Goal: Task Accomplishment & Management: Complete application form

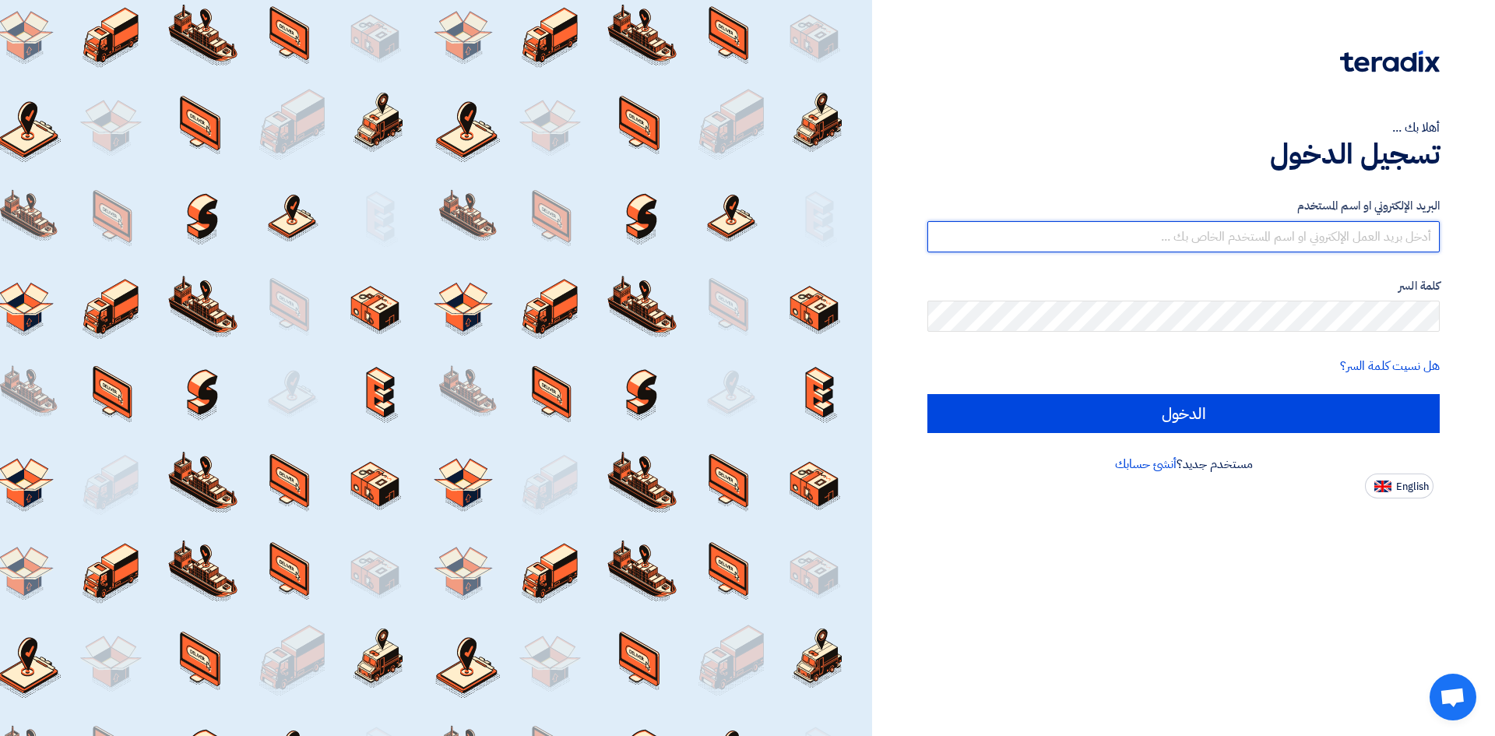
click at [597, 238] on input "text" at bounding box center [1183, 236] width 512 height 31
type input "[PERSON_NAME][EMAIL_ADDRESS][DOMAIN_NAME]"
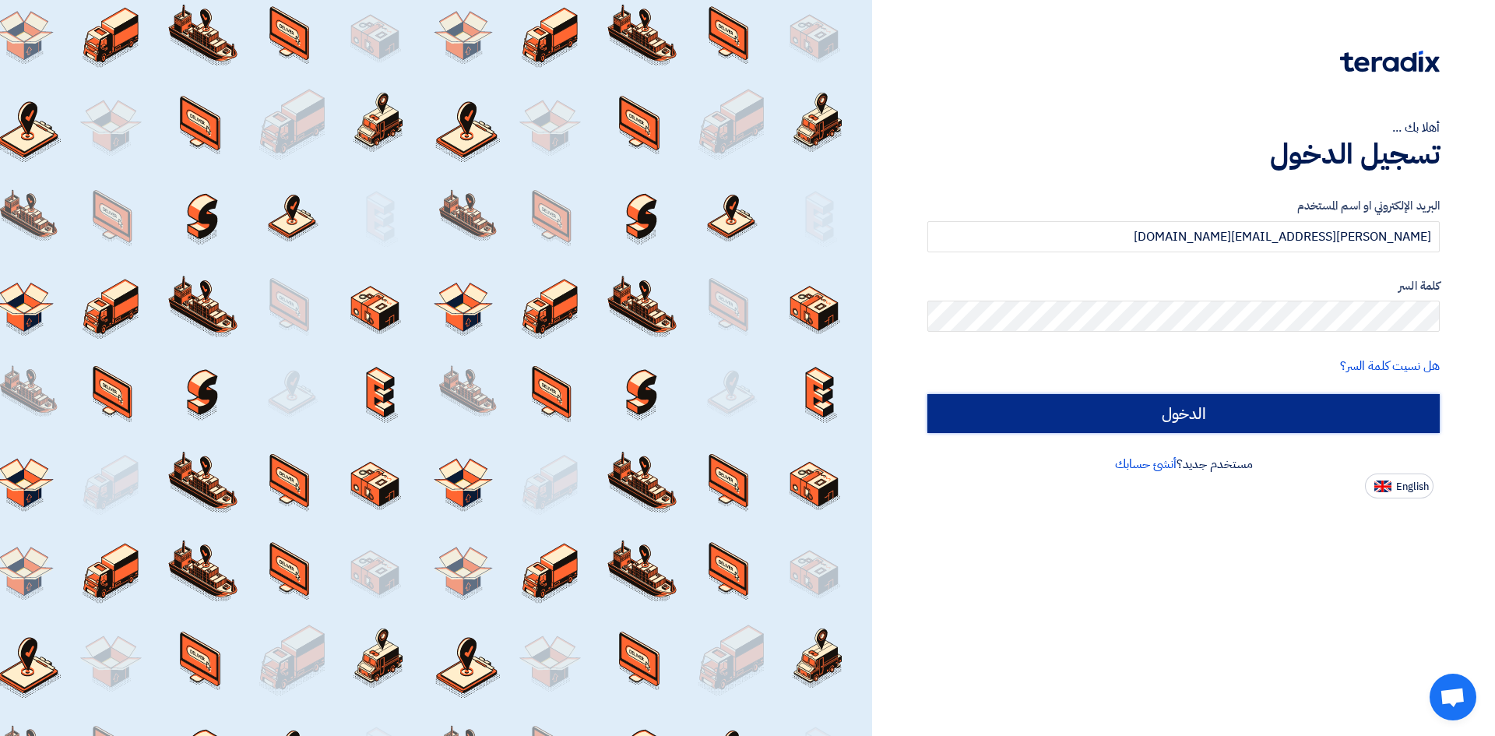
click at [597, 412] on input "الدخول" at bounding box center [1183, 413] width 512 height 39
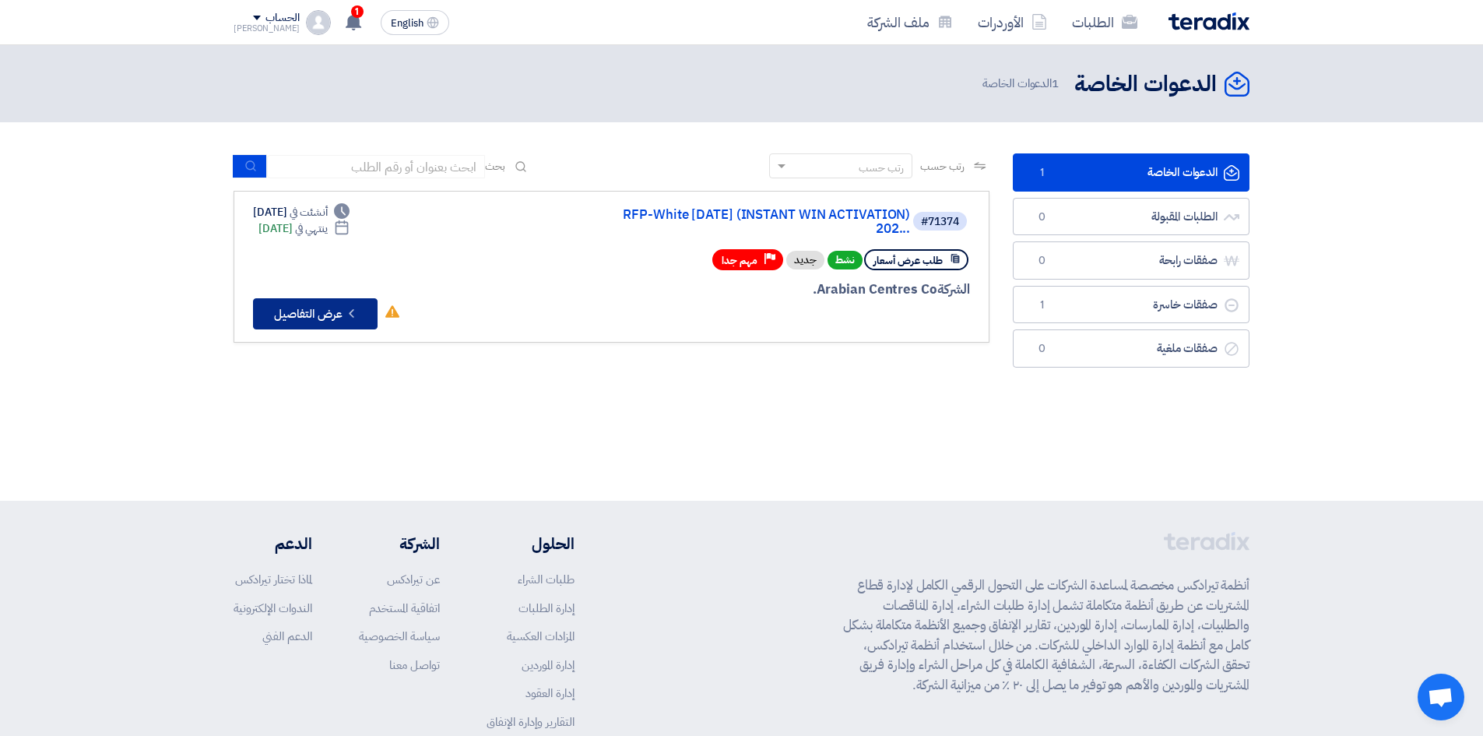
click at [317, 315] on button "Check details عرض التفاصيل" at bounding box center [315, 313] width 125 height 31
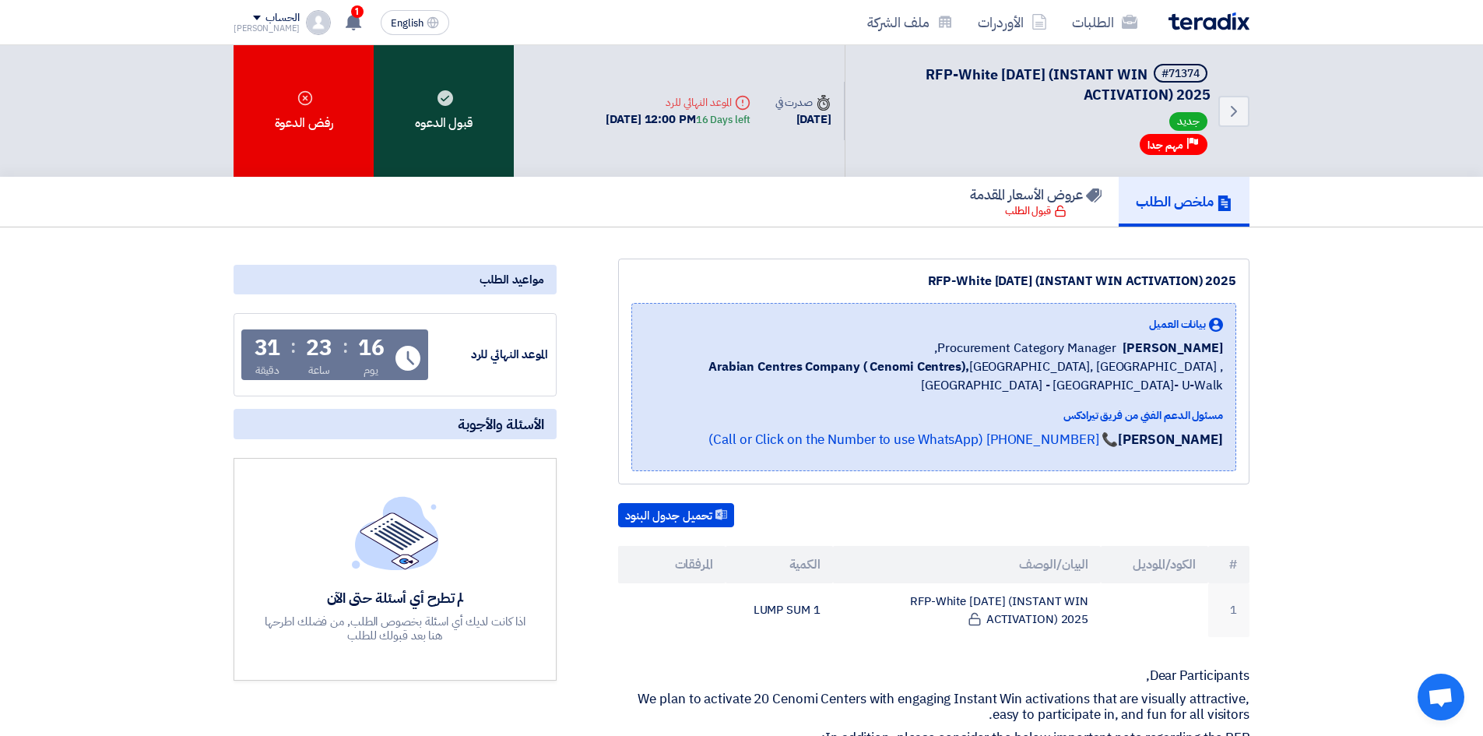
click at [438, 130] on div "قبول الدعوه" at bounding box center [444, 111] width 140 height 132
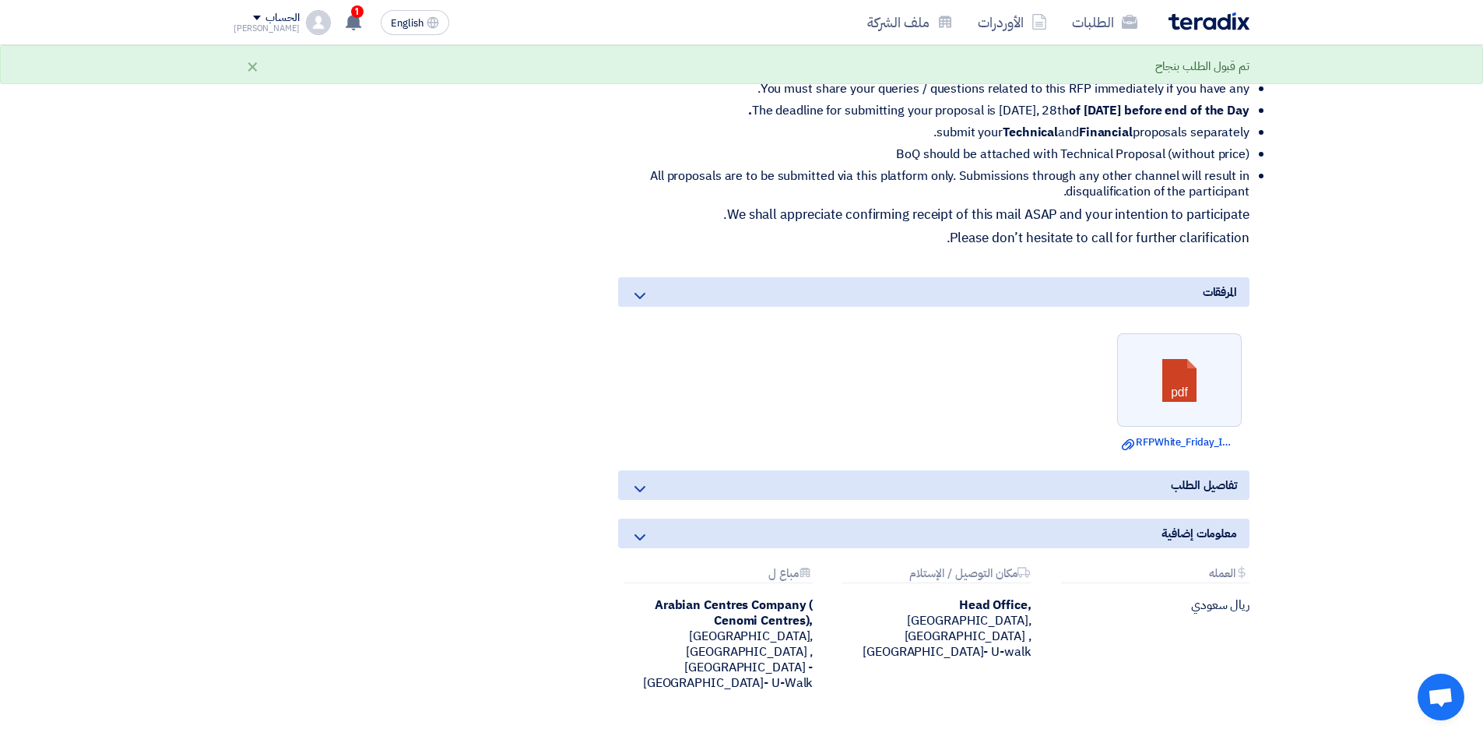
scroll to position [698, 0]
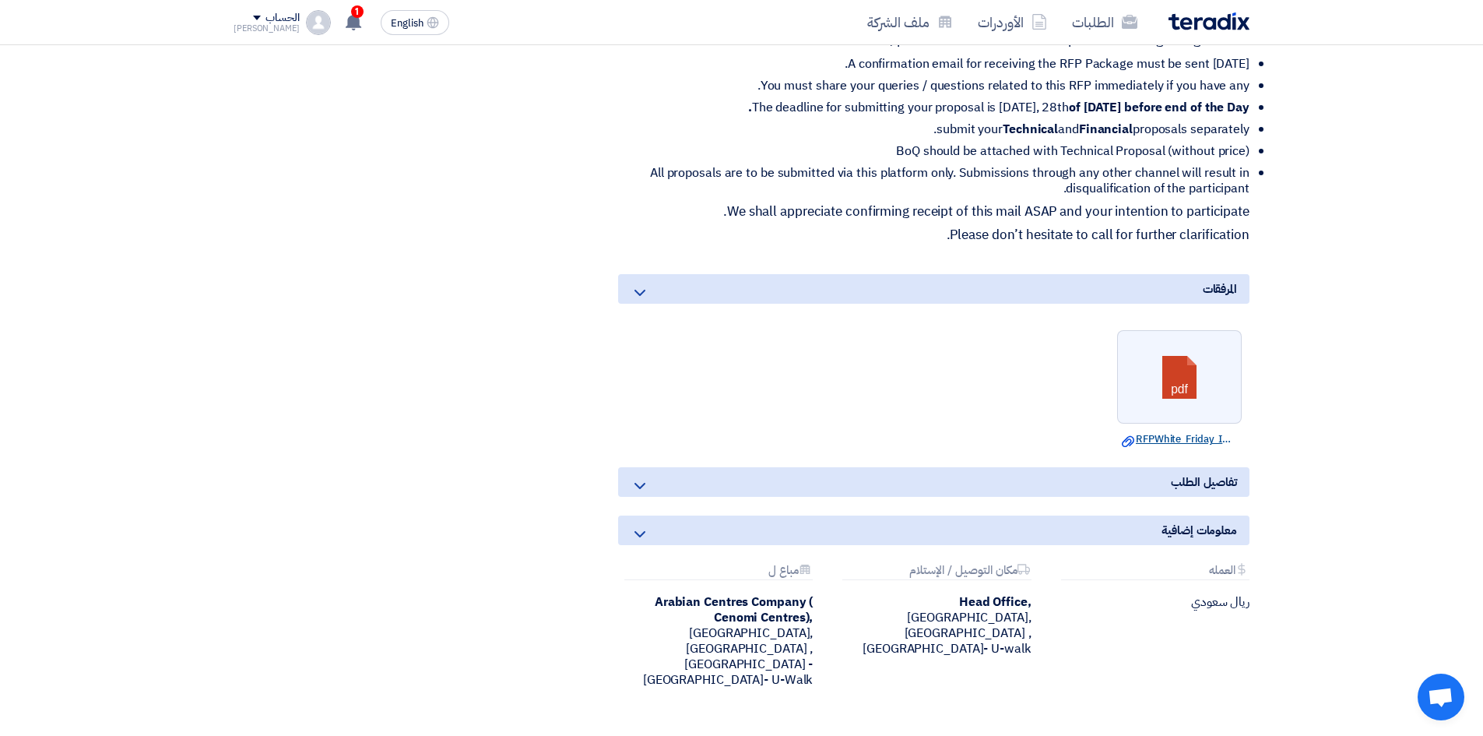
click at [597, 435] on link "Download file RFPWhite_Friday_INSTANT_WIN_ACTIVATION_.pdf" at bounding box center [1179, 439] width 115 height 16
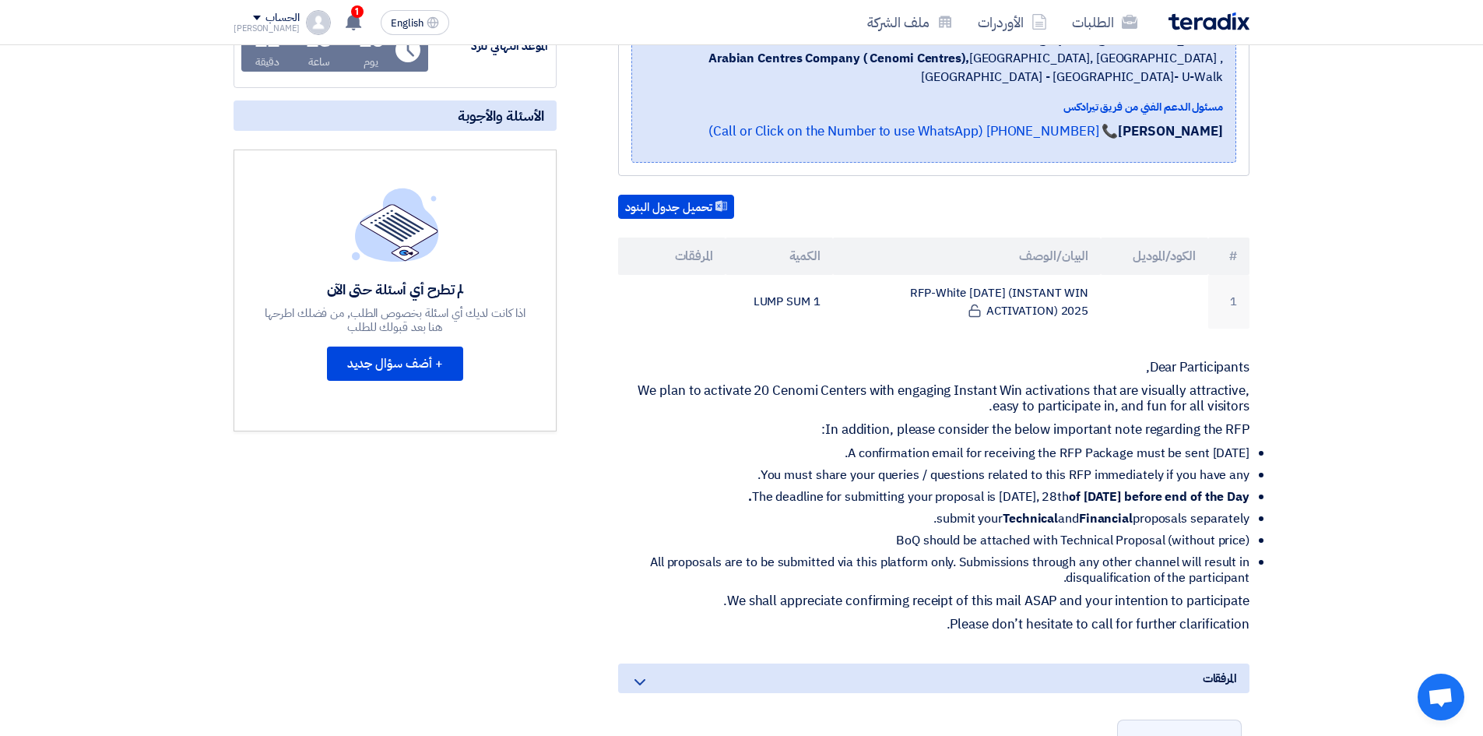
scroll to position [0, 0]
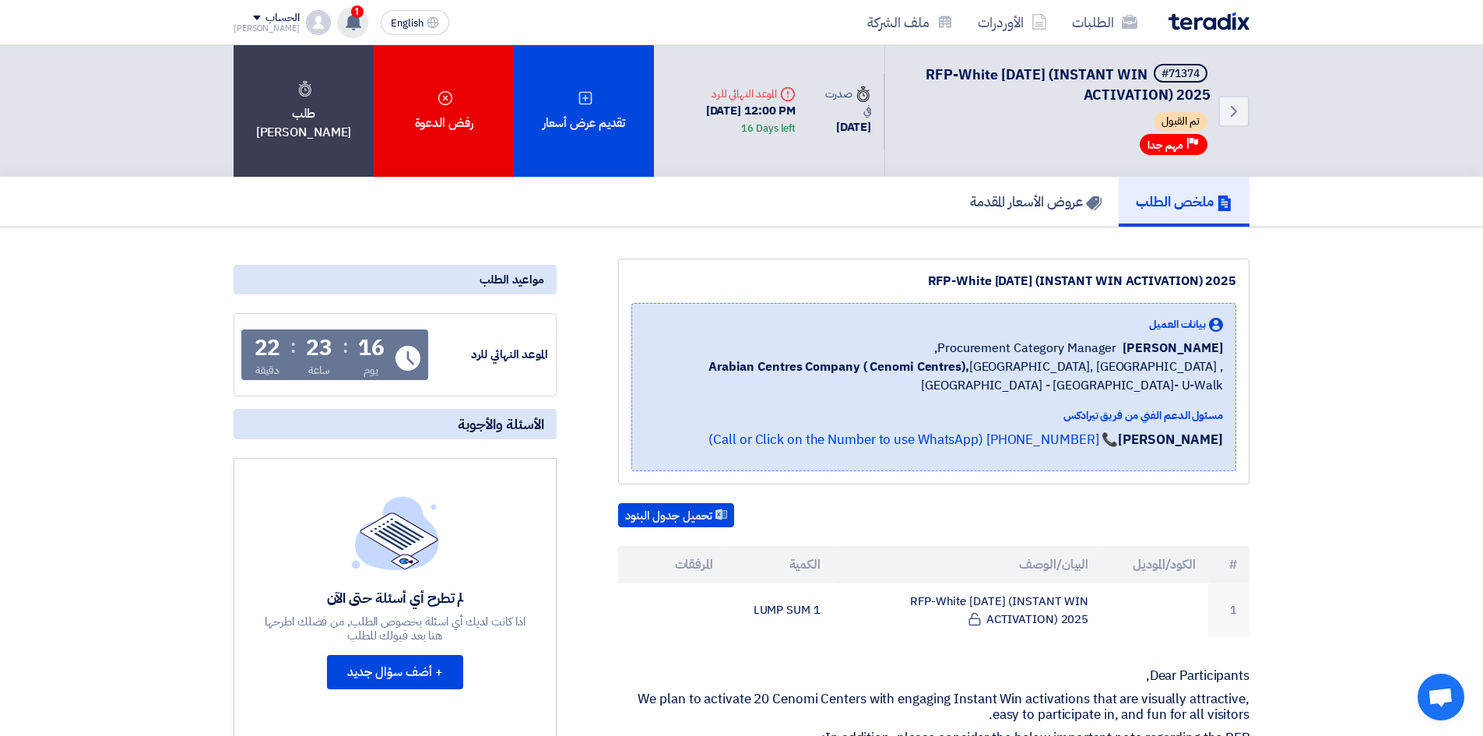
click at [346, 26] on use at bounding box center [354, 21] width 16 height 17
